Goal: Task Accomplishment & Management: Use online tool/utility

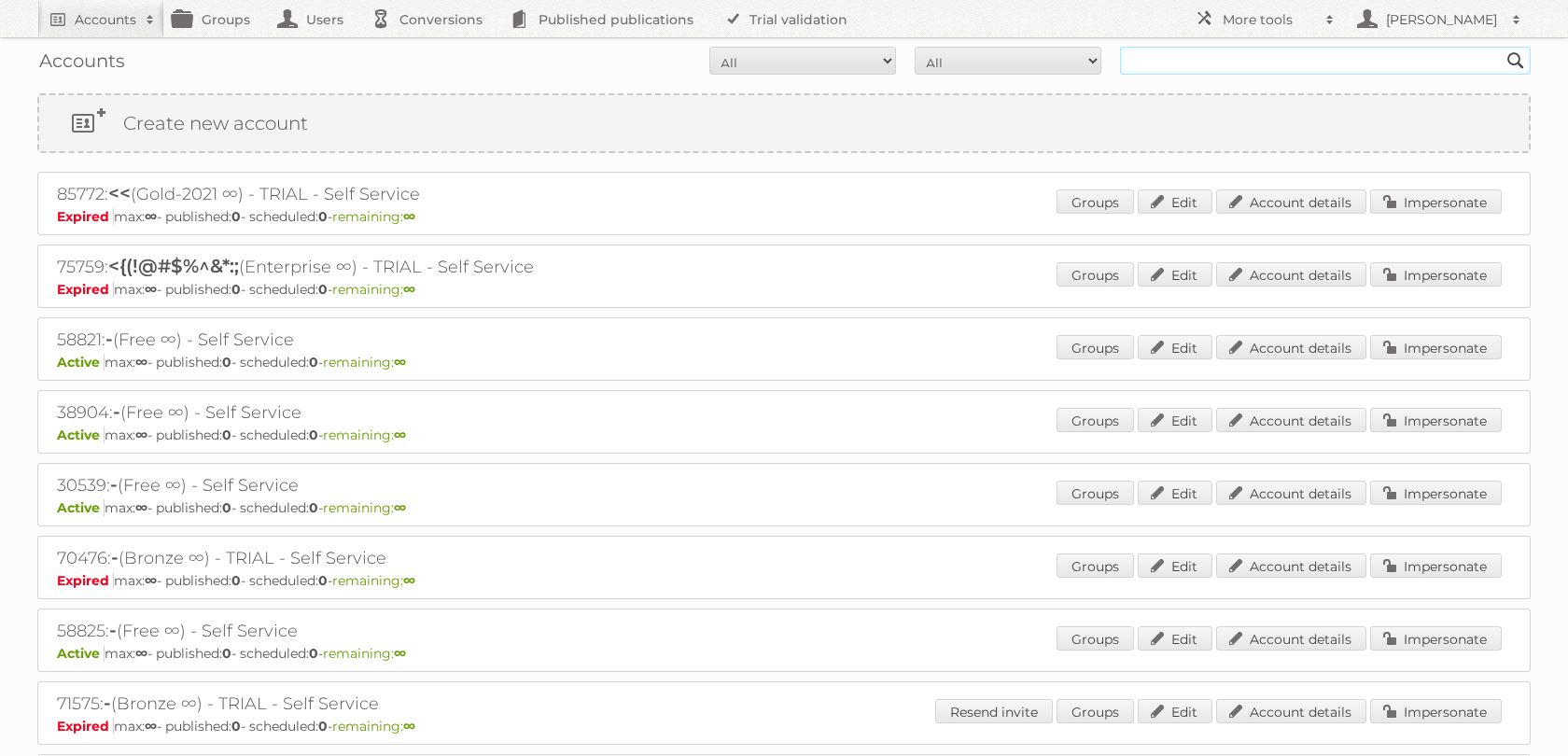
click at [1169, 61] on input "text" at bounding box center [1325, 61] width 410 height 28
type input "kabla"
click at [1502, 47] on input "Search" at bounding box center [1516, 61] width 28 height 28
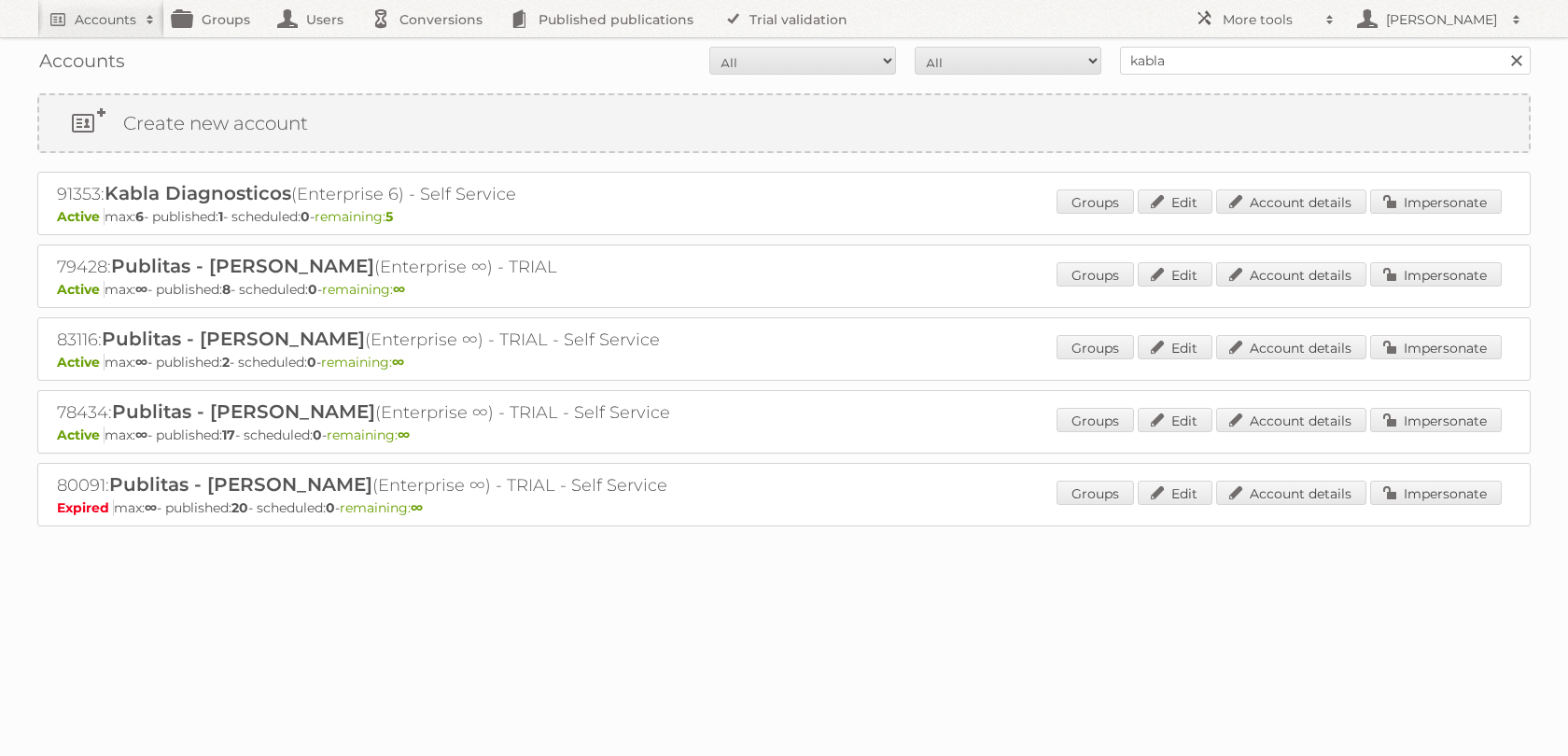
click at [1399, 218] on div "Groups Edit Account details Impersonate" at bounding box center [1279, 204] width 445 height 28
click at [1399, 194] on link "Impersonate" at bounding box center [1435, 202] width 132 height 24
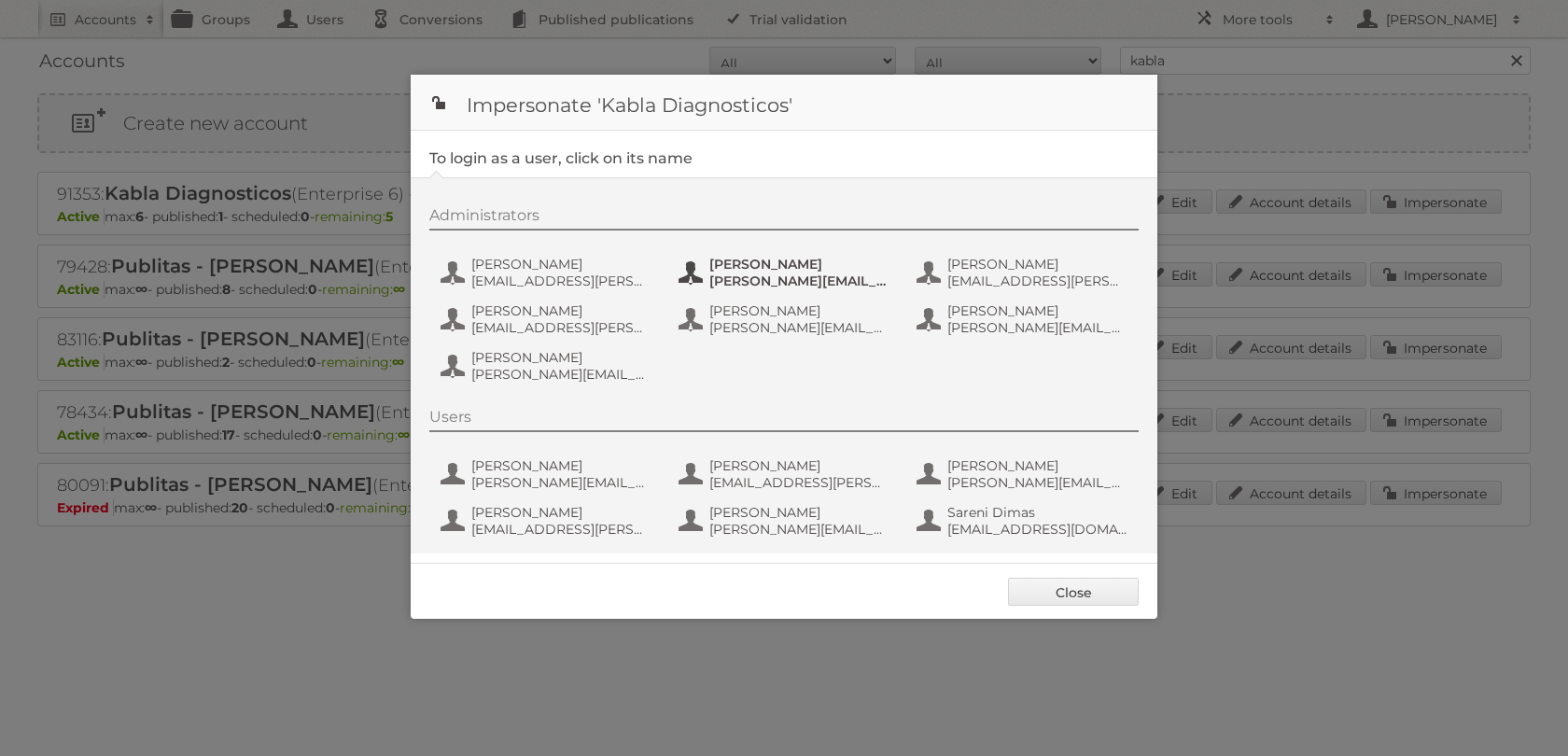
click at [739, 285] on span "[PERSON_NAME][EMAIL_ADDRESS][PERSON_NAME][DOMAIN_NAME]" at bounding box center [800, 280] width 181 height 17
